Goal: Information Seeking & Learning: Learn about a topic

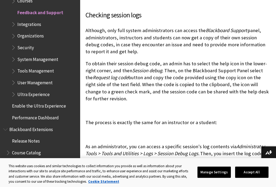
scroll to position [598, 0]
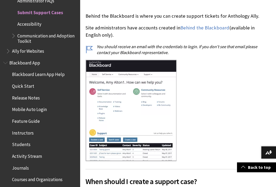
scroll to position [136, 0]
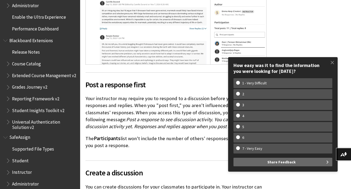
scroll to position [950, 0]
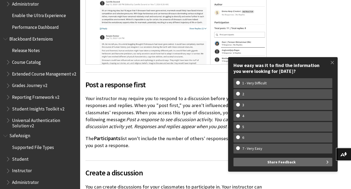
click at [24, 157] on span "Student" at bounding box center [20, 158] width 17 height 7
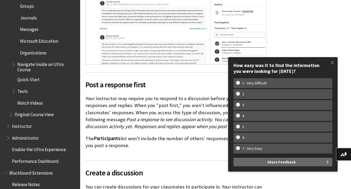
scroll to position [726, 0]
